Goal: Entertainment & Leisure: Consume media (video, audio)

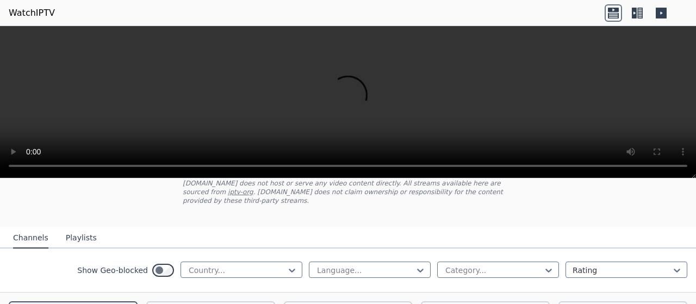
scroll to position [54, 0]
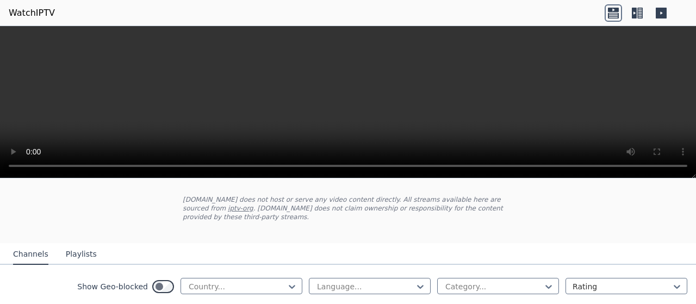
click at [277, 286] on div "Show Geo-blocked Country... Language... Category... Rating" at bounding box center [348, 287] width 696 height 44
click at [287, 281] on icon at bounding box center [292, 286] width 11 height 11
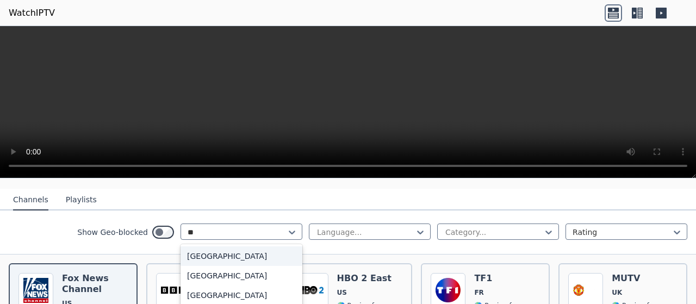
type input "***"
click at [231, 246] on div "[GEOGRAPHIC_DATA]" at bounding box center [242, 256] width 122 height 20
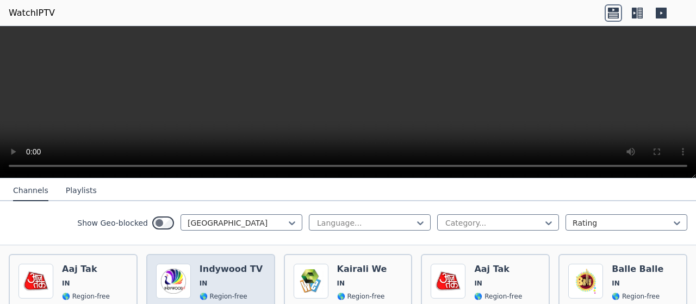
scroll to position [109, 0]
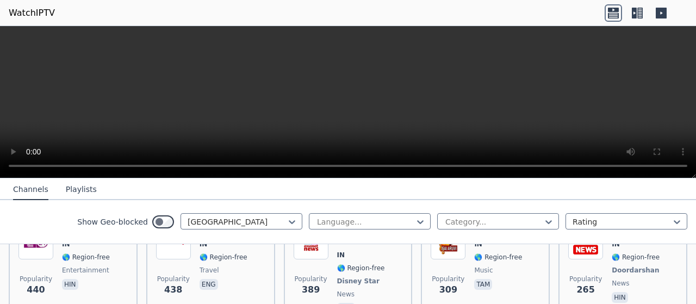
scroll to position [272, 0]
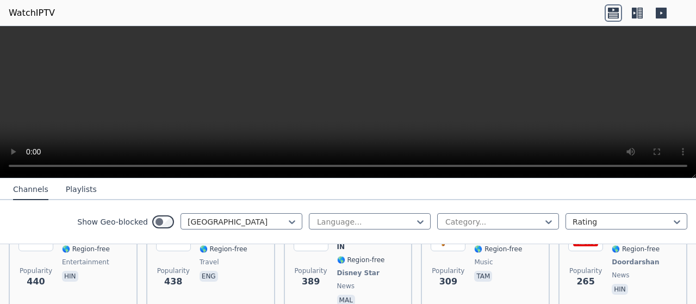
drag, startPoint x: 639, startPoint y: 8, endPoint x: 638, endPoint y: 14, distance: 5.5
click at [639, 8] on icon at bounding box center [639, 13] width 5 height 11
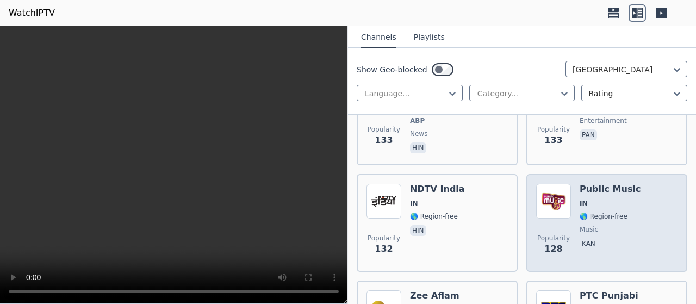
scroll to position [1142, 0]
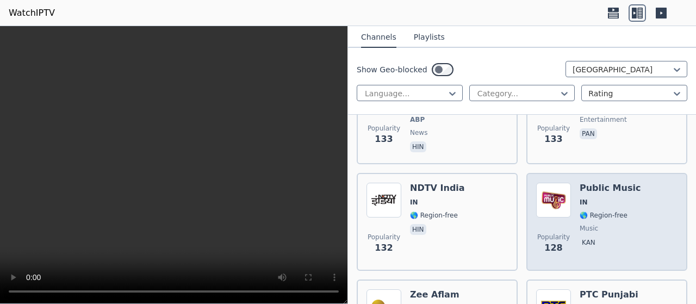
click at [624, 213] on span "🌎 Region-free" at bounding box center [610, 215] width 61 height 9
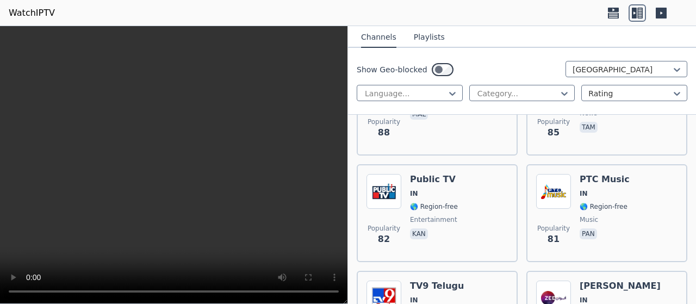
scroll to position [1577, 0]
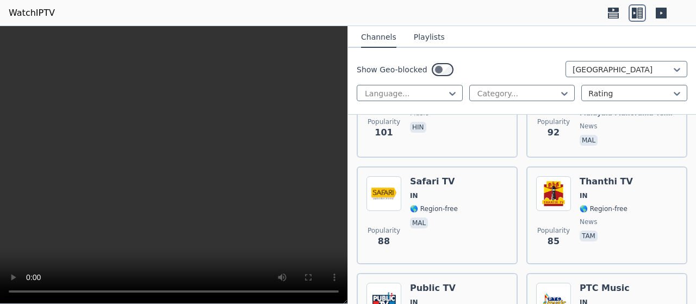
drag, startPoint x: 501, startPoint y: 193, endPoint x: 517, endPoint y: 202, distance: 17.8
drag, startPoint x: 517, startPoint y: 202, endPoint x: 507, endPoint y: 162, distance: 41.9
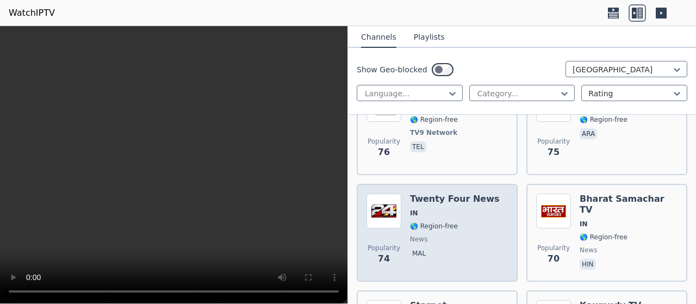
scroll to position [1958, 0]
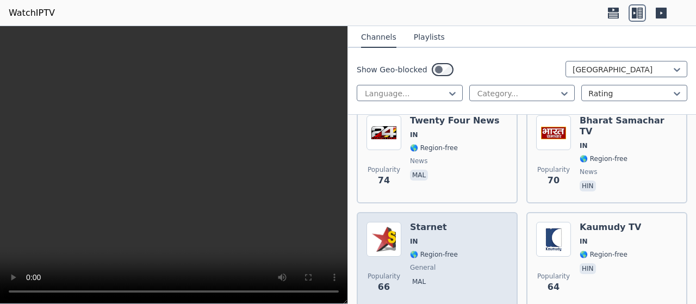
click at [474, 225] on div "Popularity 66 Starnet IN 🌎 Region-free general mal" at bounding box center [437, 261] width 141 height 78
